Goal: Transaction & Acquisition: Book appointment/travel/reservation

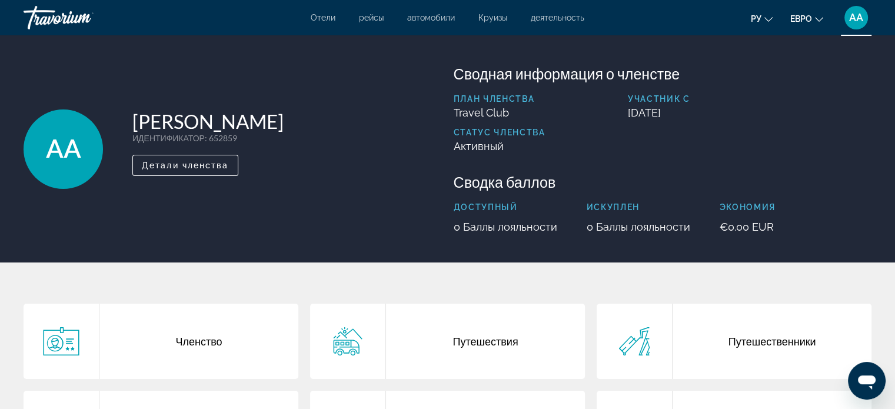
click at [838, 282] on div "Членство Путешествия Путешественники Платежи Покупки Настройки" at bounding box center [447, 390] width 895 height 256
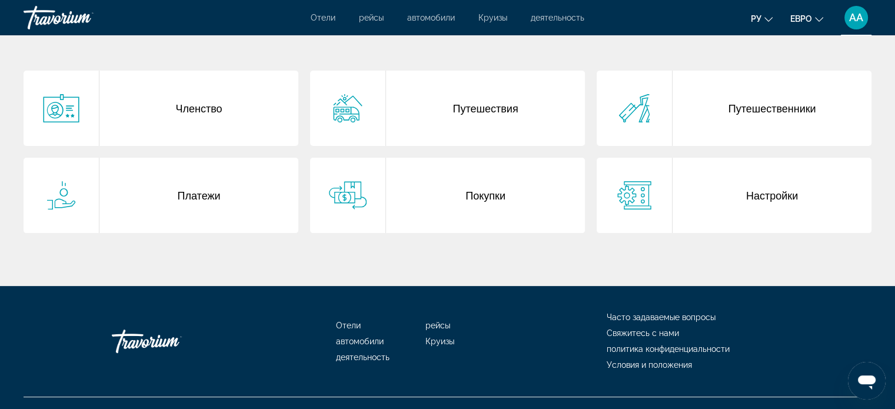
scroll to position [254, 0]
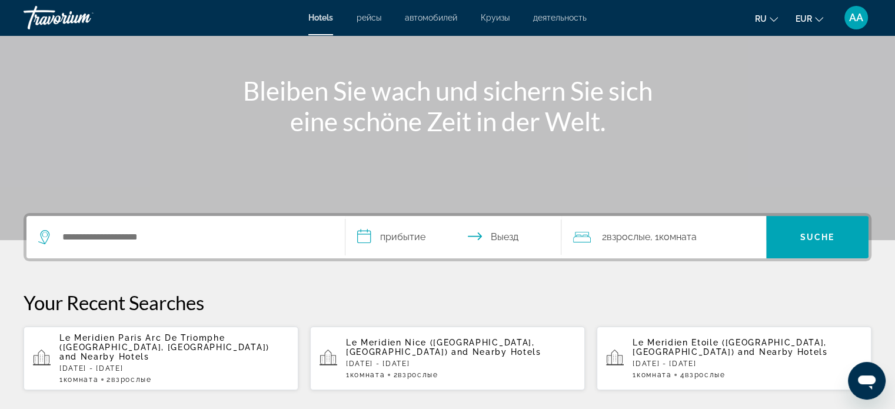
scroll to position [122, 0]
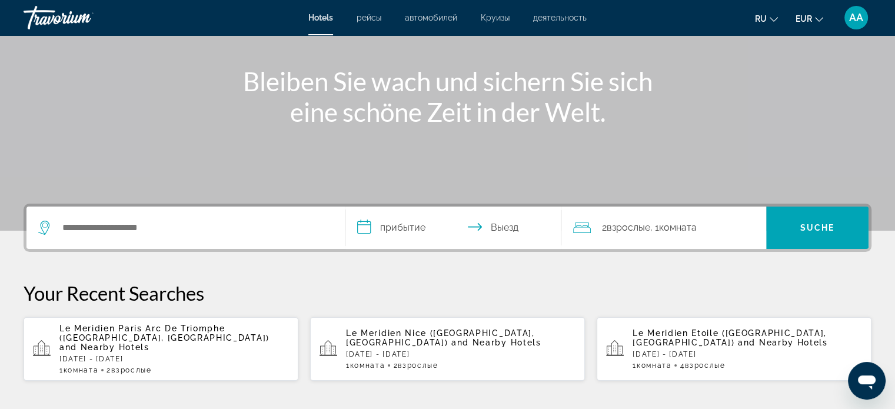
click at [773, 341] on p "Le Meridien Etoile ([GEOGRAPHIC_DATA], [GEOGRAPHIC_DATA]) and Nearby Hotels" at bounding box center [746, 337] width 229 height 19
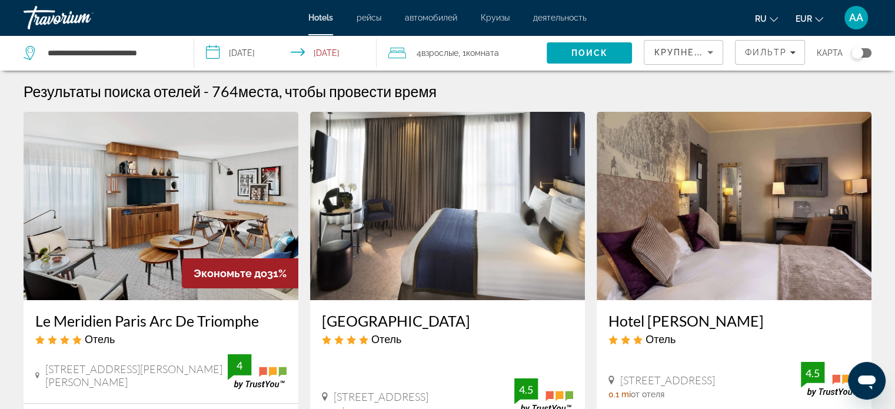
click at [433, 52] on span "Взрослые" at bounding box center [439, 52] width 37 height 9
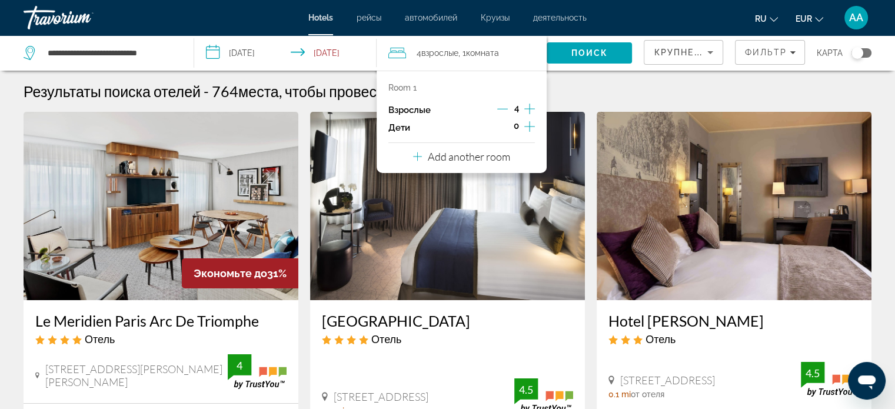
click at [501, 111] on icon "Decrement adults" at bounding box center [502, 109] width 11 height 11
click at [500, 109] on icon "Decrement adults" at bounding box center [502, 109] width 11 height 1
click at [593, 52] on span "Поиск" at bounding box center [589, 52] width 37 height 9
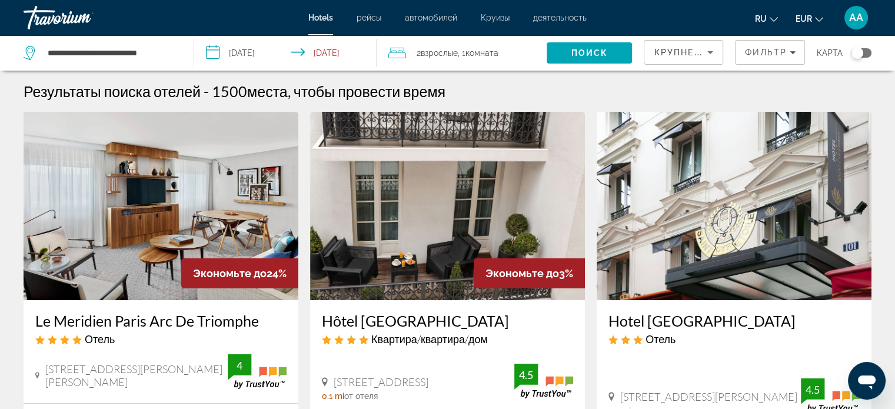
click at [814, 195] on img "Hauptinhalt" at bounding box center [733, 206] width 275 height 188
click at [0, 0] on div at bounding box center [0, 0] width 0 height 0
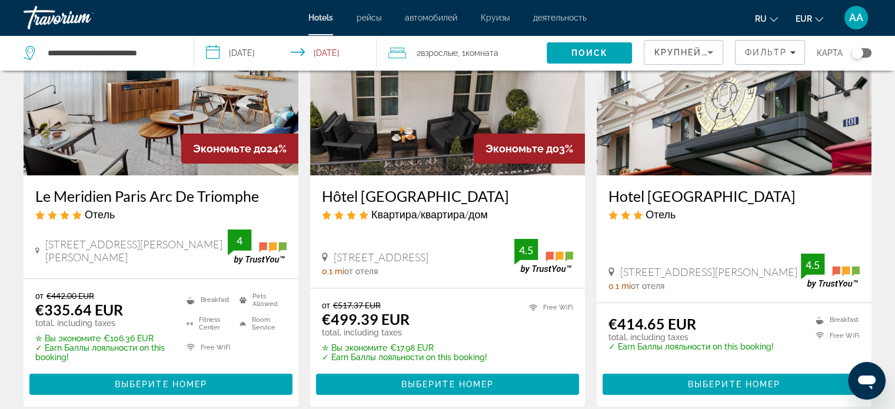
scroll to position [125, 0]
click at [172, 381] on span "Выберите номер" at bounding box center [161, 383] width 92 height 9
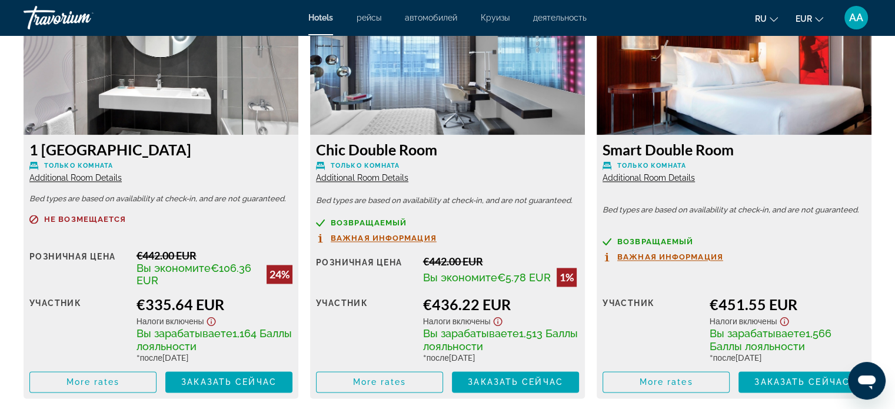
scroll to position [1679, 0]
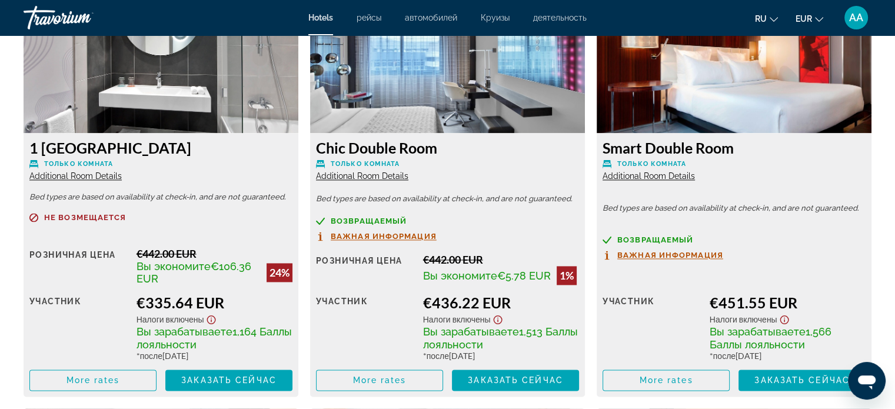
click at [850, 226] on div "Smart Double Room Только комната Additional Room Details Bed types are based on…" at bounding box center [733, 265] width 275 height 264
click at [834, 274] on div "Розничная цена $0.00 когда вы выкупаете участник €451.55 EUR Налоги включены Вы…" at bounding box center [733, 331] width 263 height 119
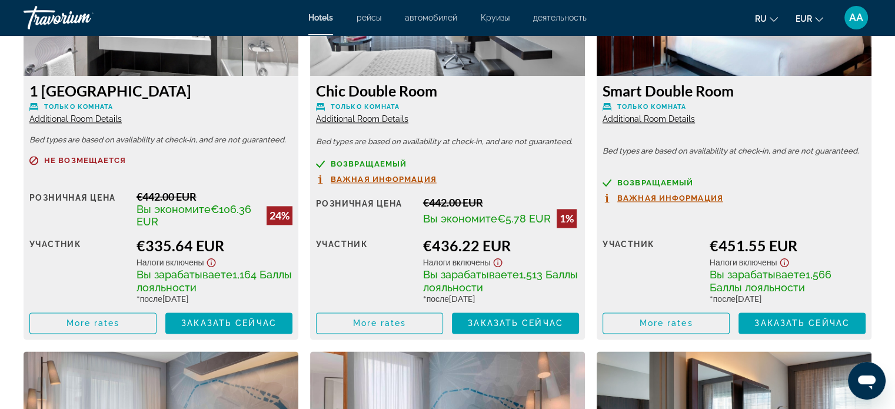
scroll to position [1738, 0]
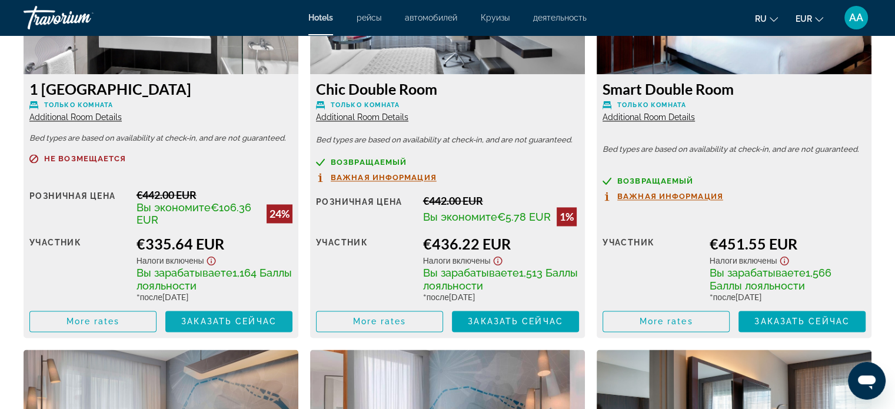
click at [226, 328] on span "Hauptinhalt" at bounding box center [228, 321] width 127 height 28
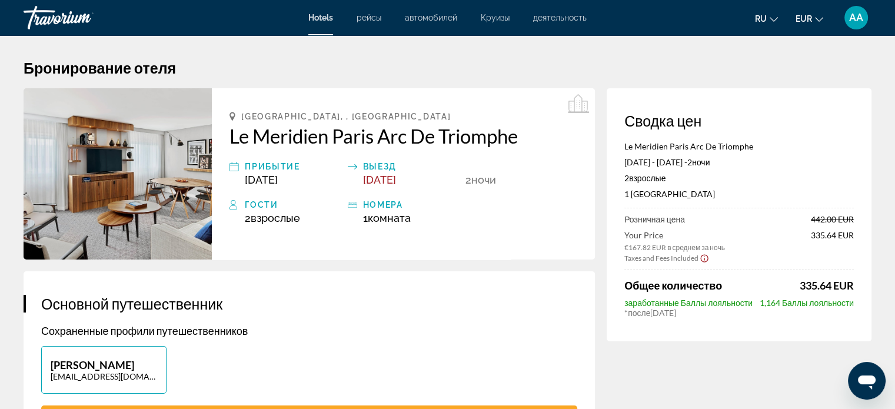
click at [489, 134] on h2 "Le Meridien Paris Arc De Triomphe" at bounding box center [403, 136] width 348 height 24
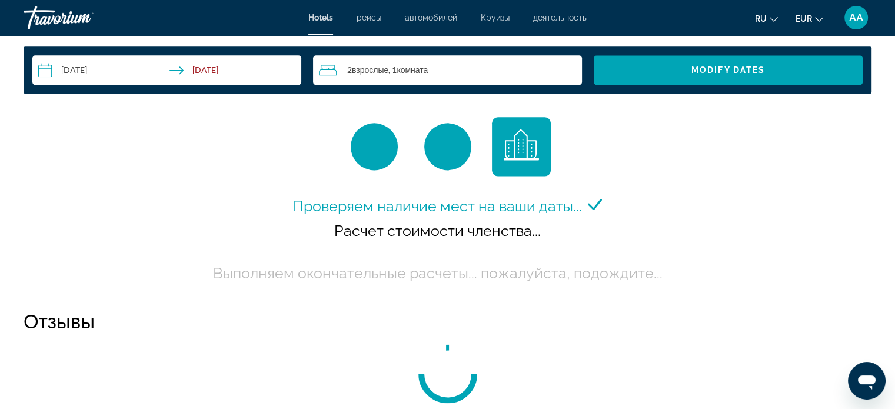
scroll to position [1571, 0]
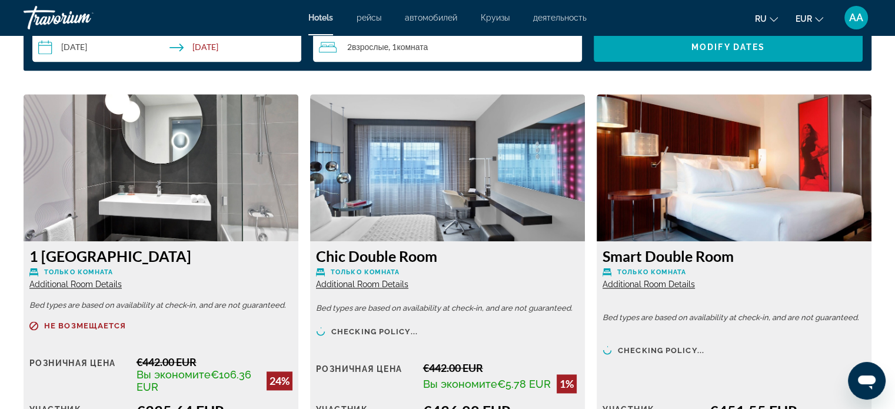
click at [496, 149] on img "Hauptinhalt" at bounding box center [447, 167] width 275 height 147
click at [468, 277] on div "Chic Double Room Только комната Additional Room Details" at bounding box center [447, 268] width 263 height 42
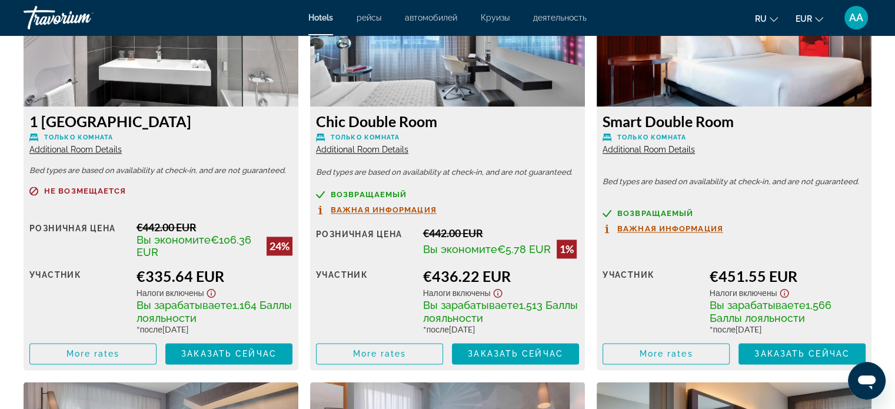
scroll to position [1733, 0]
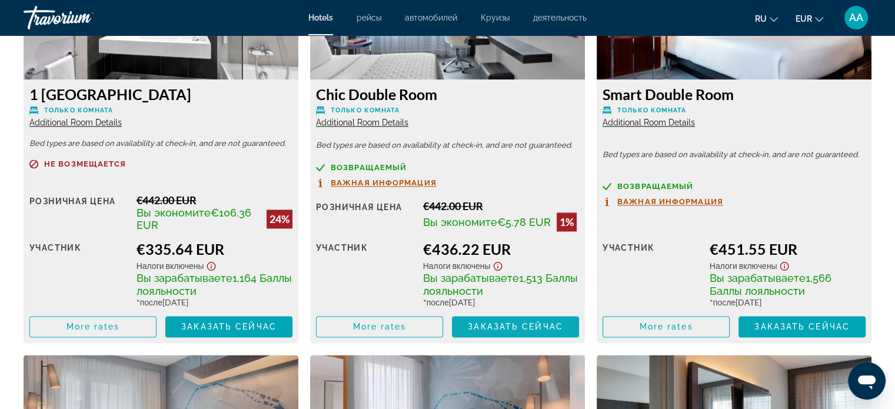
click at [516, 338] on span "Hauptinhalt" at bounding box center [515, 326] width 127 height 28
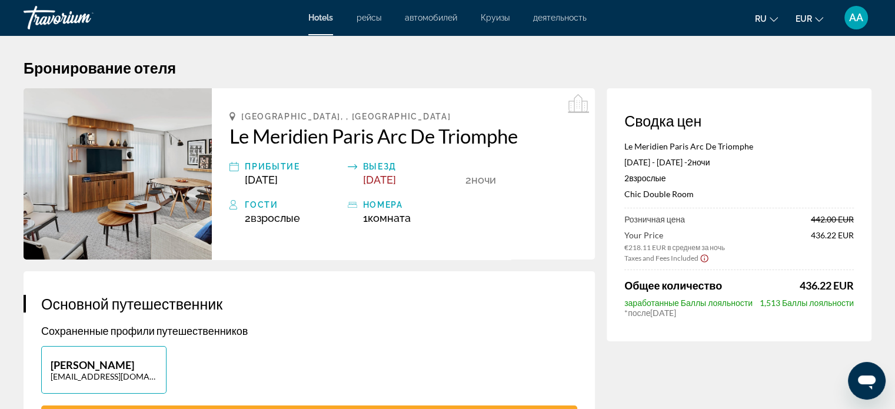
click at [458, 134] on h2 "Le Meridien Paris Arc De Triomphe" at bounding box center [403, 136] width 348 height 24
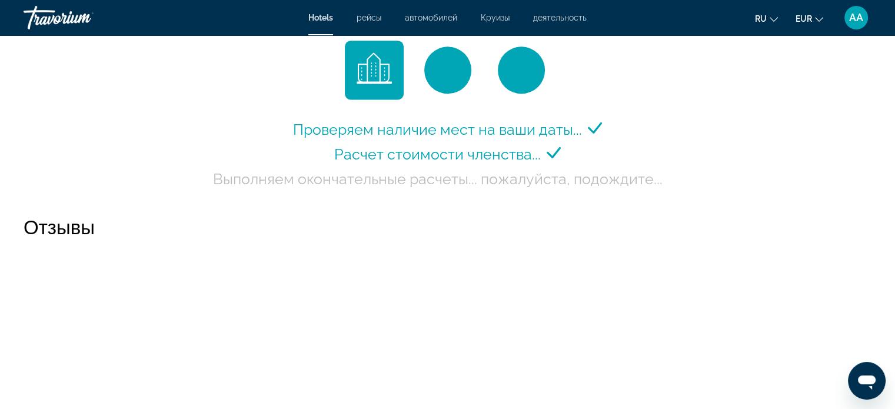
scroll to position [1629, 0]
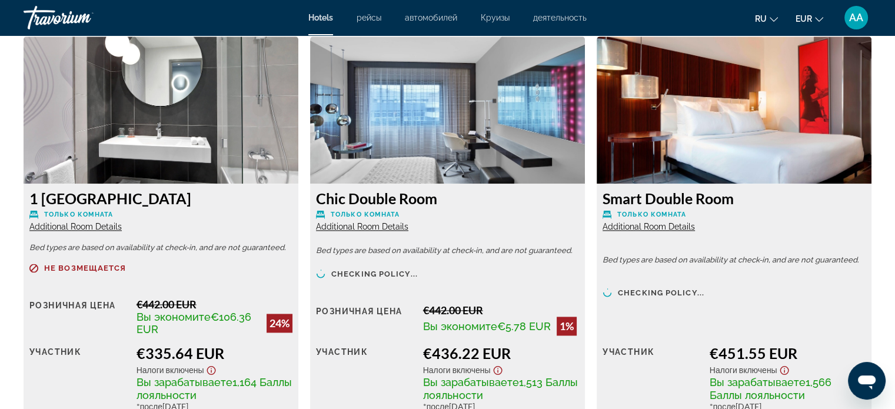
click at [638, 248] on div "Smart Double Room Только комната Additional Room Details Bed types are based on…" at bounding box center [733, 316] width 275 height 264
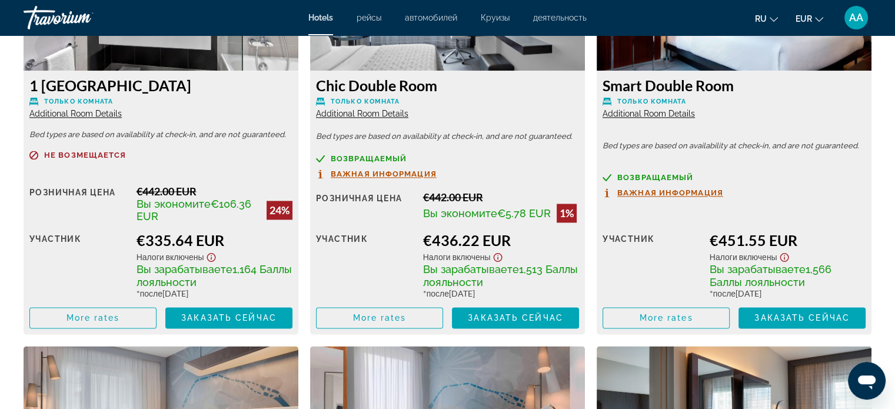
scroll to position [1742, 0]
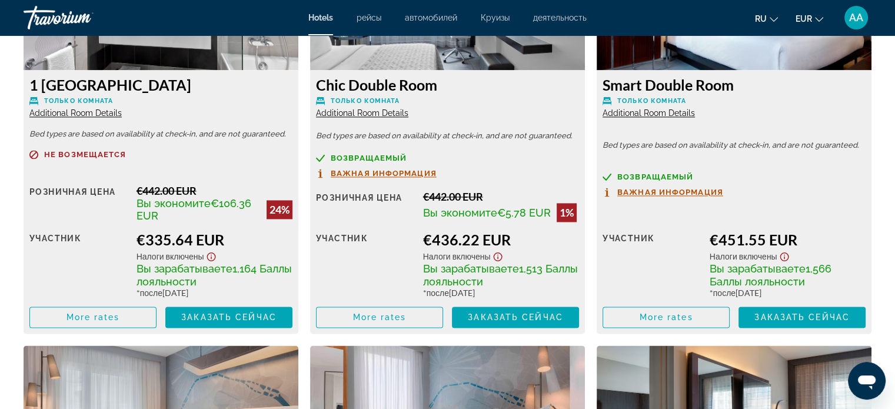
click at [829, 151] on div "Smart Double Room Только комната Additional Room Details Bed types are based on…" at bounding box center [733, 202] width 275 height 264
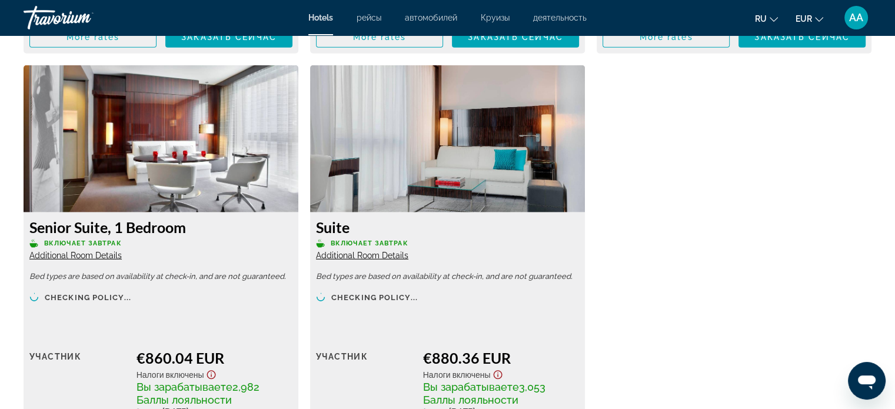
scroll to position [3259, 0]
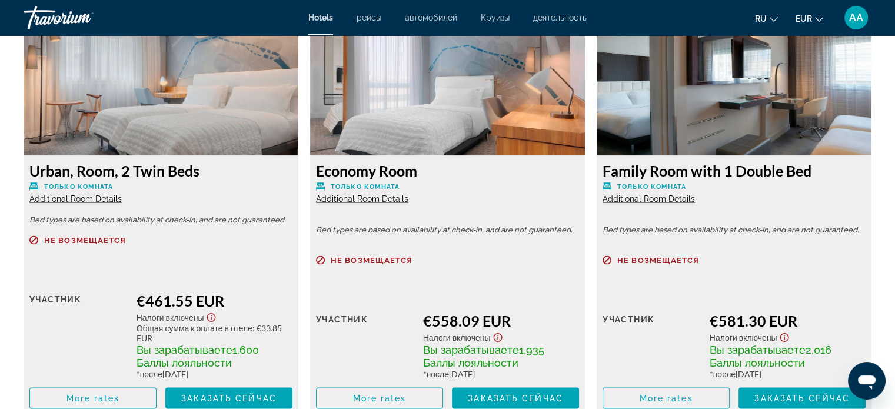
scroll to position [2077, 0]
